Goal: Task Accomplishment & Management: Use online tool/utility

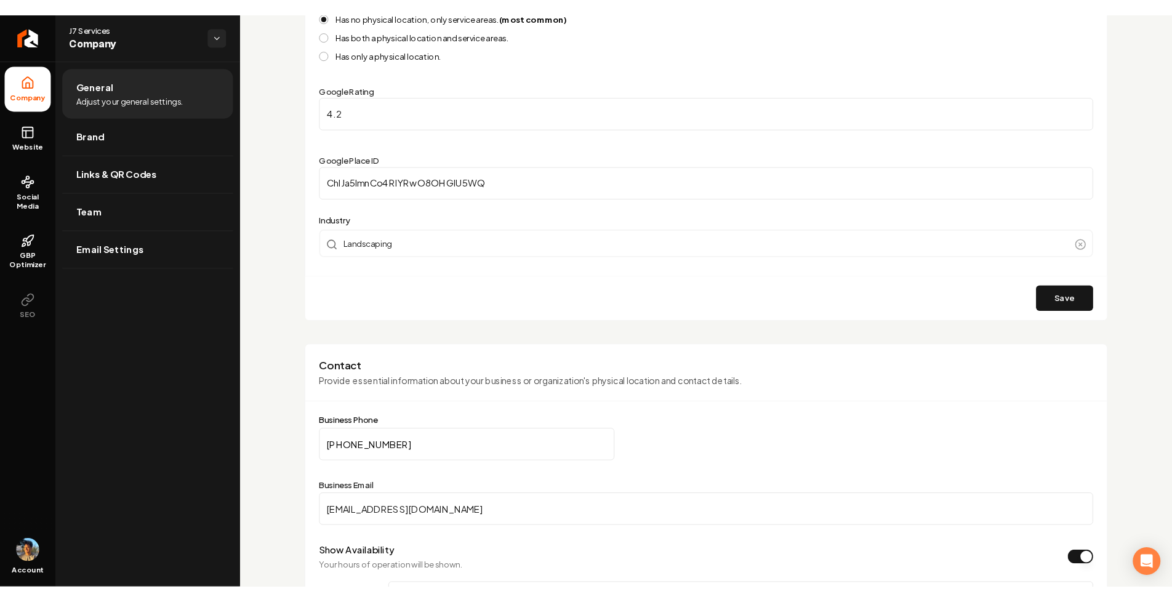
scroll to position [58, 0]
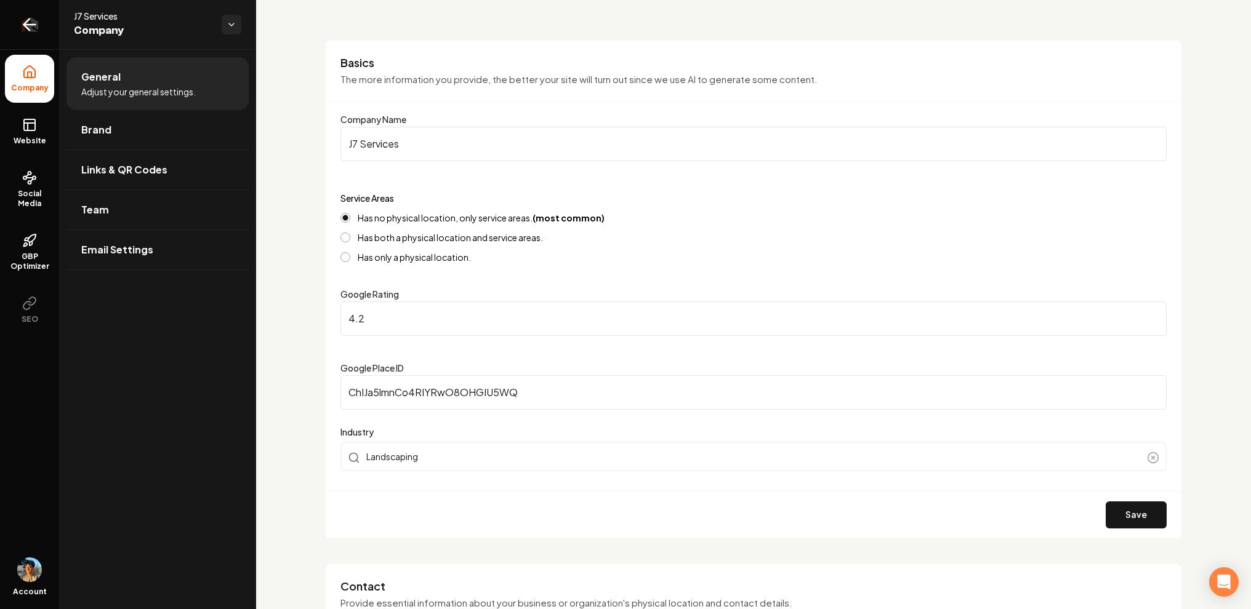
click at [35, 28] on icon "Return to dashboard" at bounding box center [30, 25] width 20 height 20
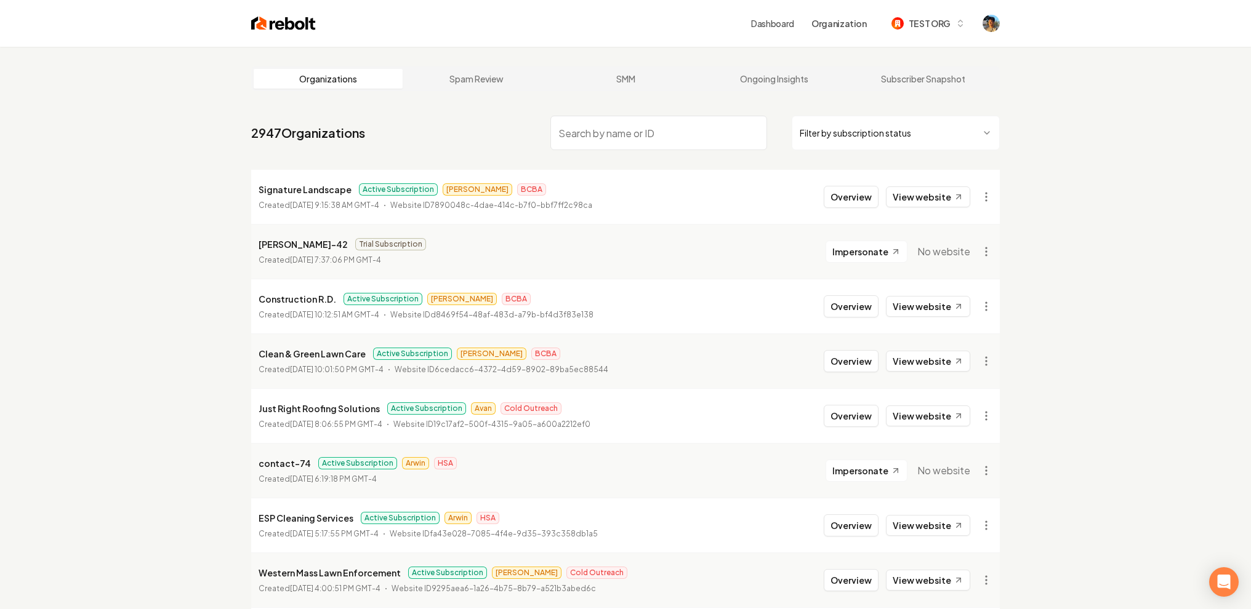
click at [268, 151] on nav "2947 Organizations Filter by subscription status" at bounding box center [625, 138] width 748 height 54
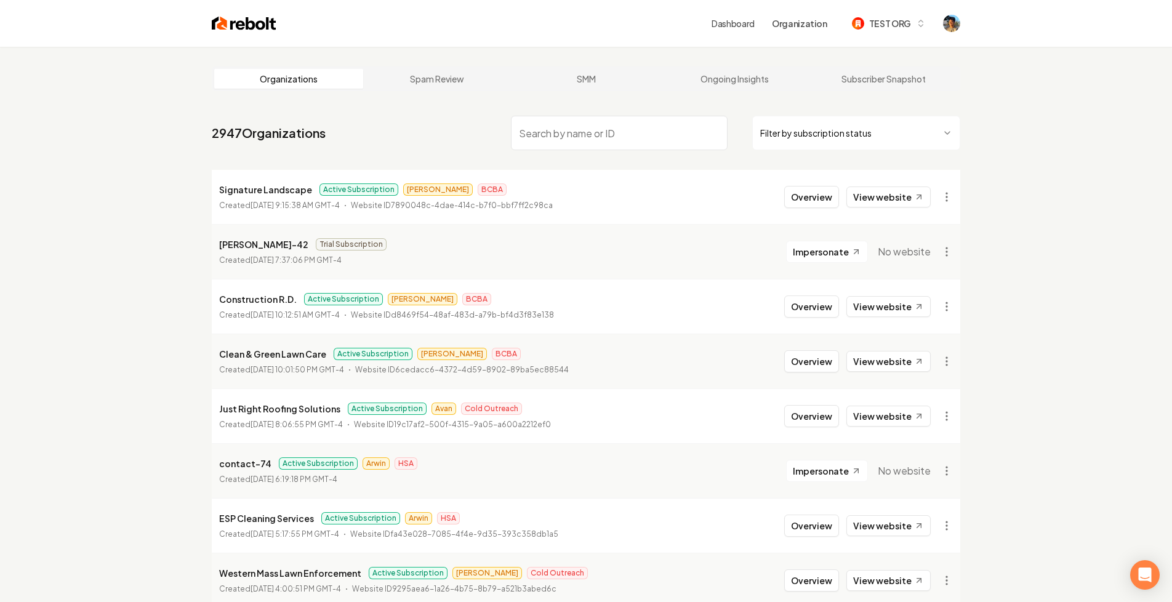
click at [731, 21] on link "Dashboard" at bounding box center [733, 23] width 43 height 12
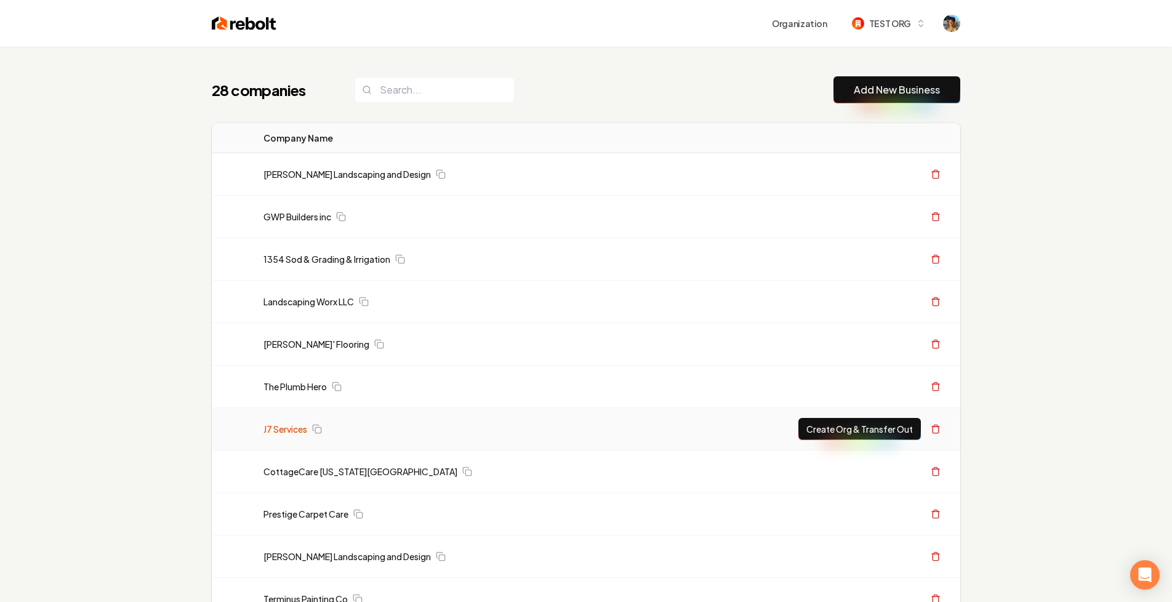
click at [292, 427] on link "J7 Services" at bounding box center [285, 429] width 44 height 12
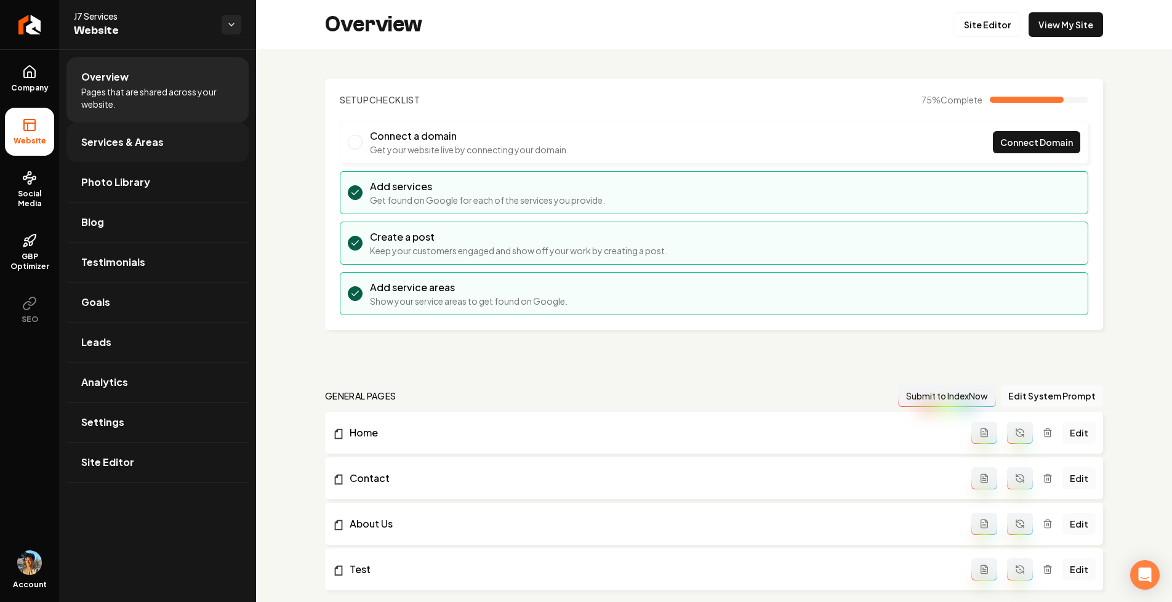
click at [164, 159] on link "Services & Areas" at bounding box center [157, 141] width 182 height 39
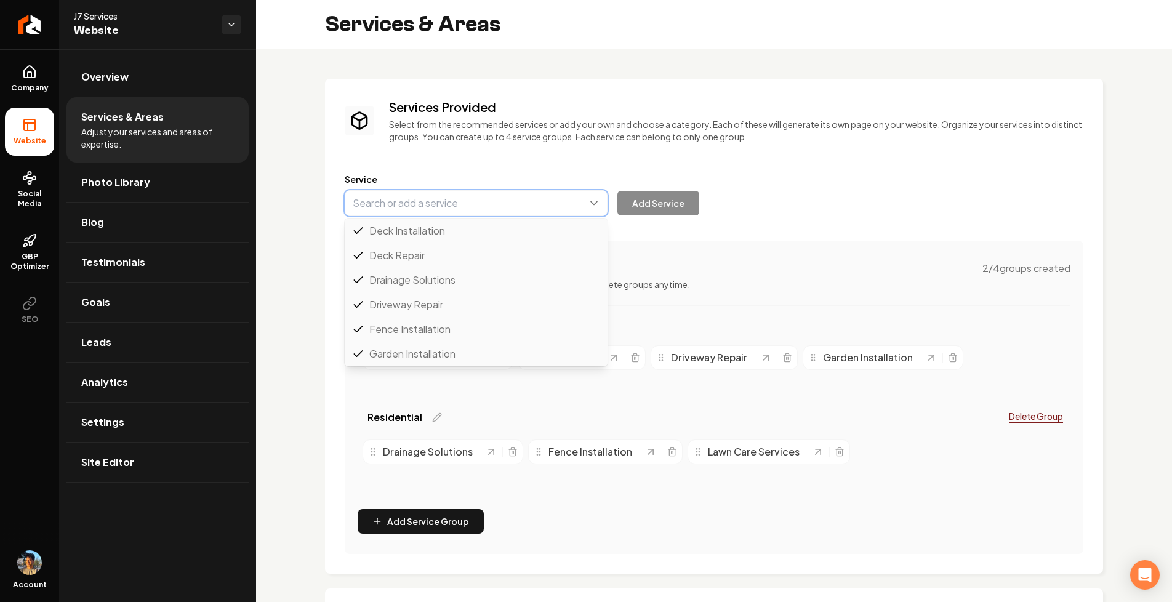
click at [514, 210] on button "Main content area" at bounding box center [476, 203] width 263 height 26
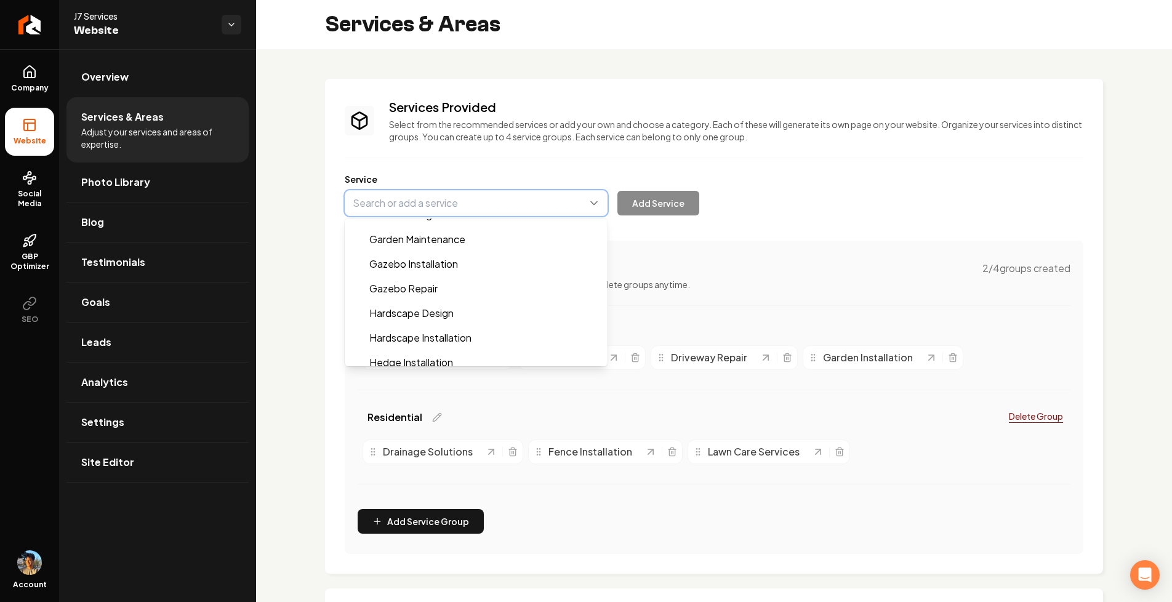
type input "Gazebo Installation"
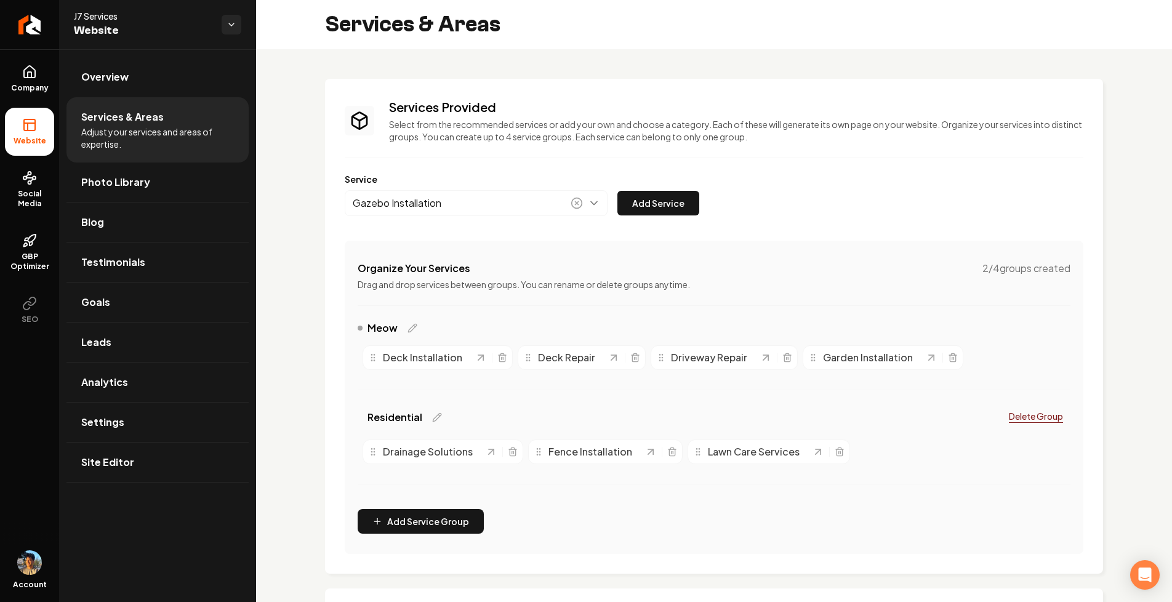
click at [799, 206] on div "Service Gazebo Installation Add Service" at bounding box center [714, 194] width 739 height 43
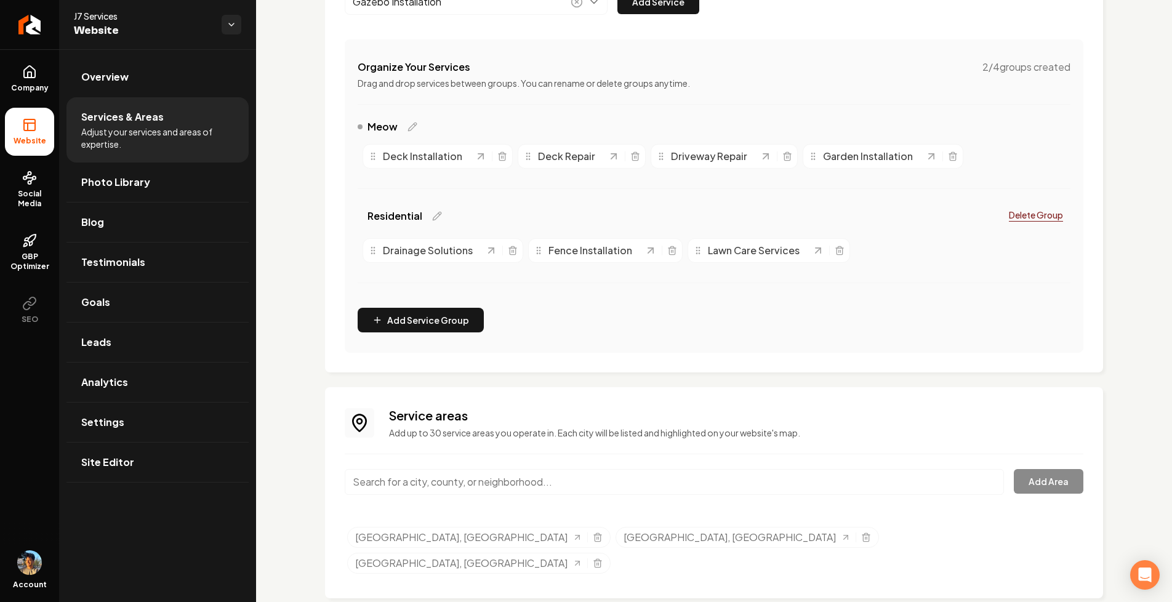
click at [444, 482] on input "Main content area" at bounding box center [674, 482] width 659 height 26
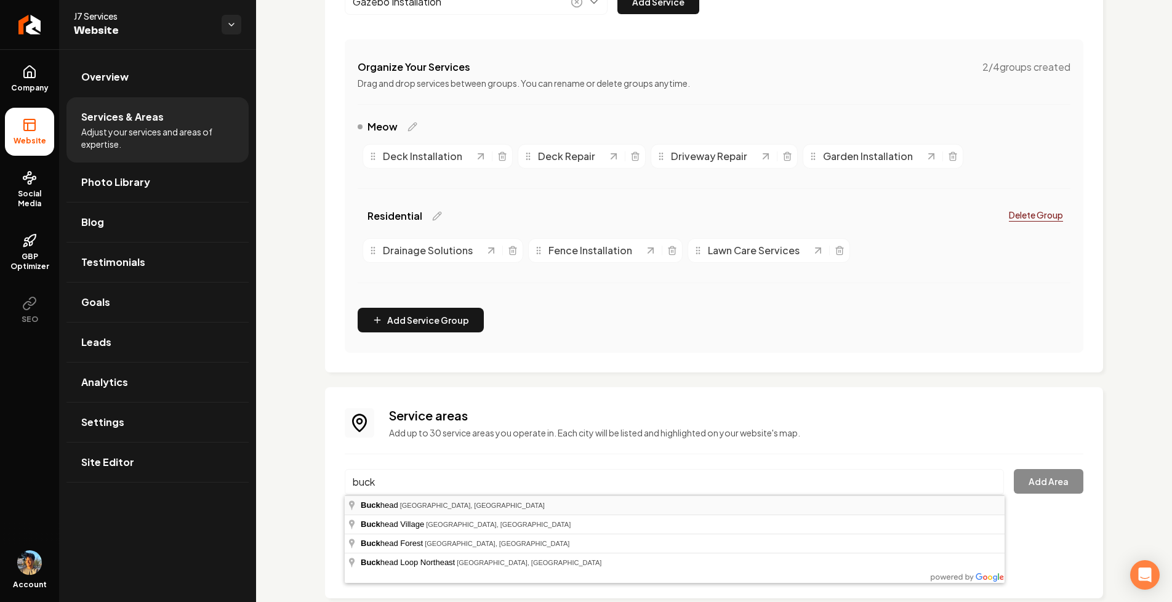
type input "[GEOGRAPHIC_DATA], [GEOGRAPHIC_DATA], [GEOGRAPHIC_DATA]"
